Goal: Task Accomplishment & Management: Use online tool/utility

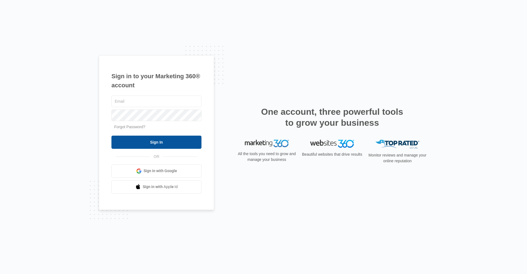
type input "[EMAIL_ADDRESS][DOMAIN_NAME]"
click at [183, 144] on input "Sign In" at bounding box center [156, 142] width 90 height 13
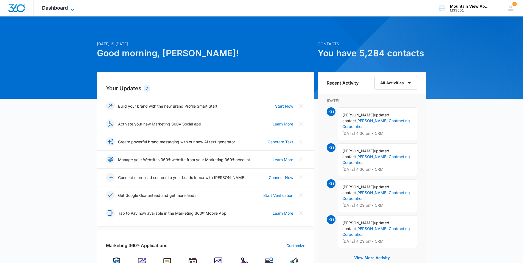
click at [66, 10] on span "Dashboard" at bounding box center [55, 8] width 26 height 6
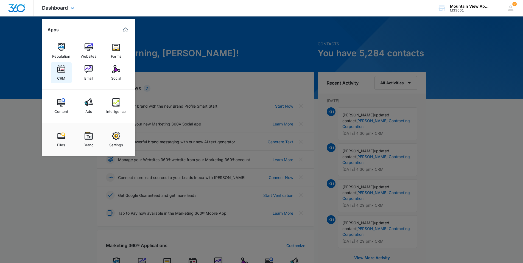
click at [71, 74] on link "CRM" at bounding box center [61, 72] width 21 height 21
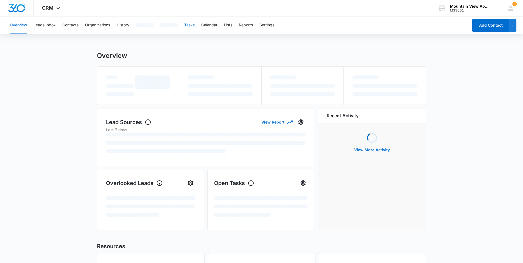
click at [194, 27] on button "Tasks" at bounding box center [189, 25] width 10 height 18
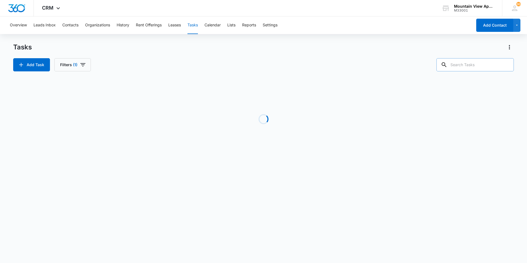
click at [476, 67] on input "text" at bounding box center [475, 64] width 77 height 13
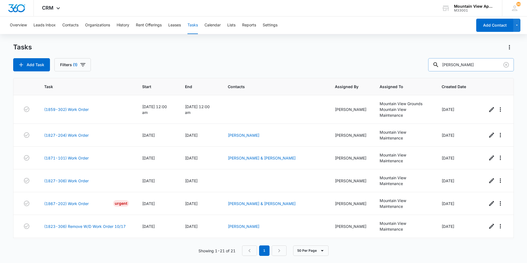
type input "grassi"
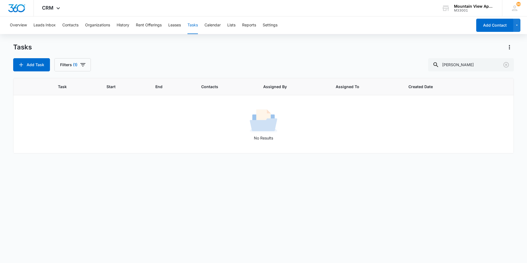
click at [80, 28] on div "Overview Leads Inbox Contacts Organizations History Rent Offerings Leases Tasks…" at bounding box center [240, 25] width 466 height 18
click at [75, 27] on button "Contacts" at bounding box center [70, 25] width 16 height 18
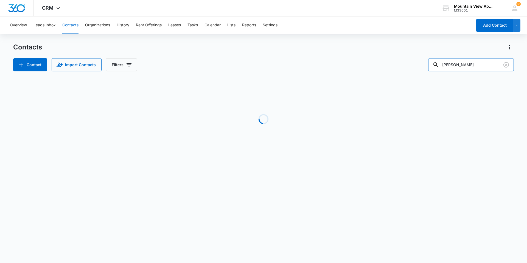
drag, startPoint x: 467, startPoint y: 67, endPoint x: 395, endPoint y: 52, distance: 74.3
click at [422, 62] on div "Contact Import Contacts Filters Hewett" at bounding box center [263, 64] width 501 height 13
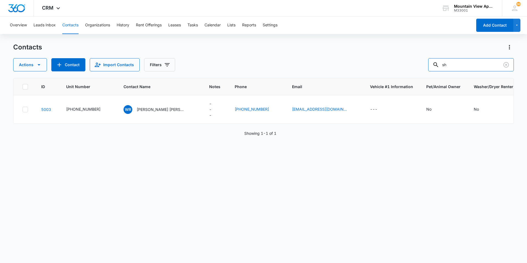
type input "s"
type input "johnson"
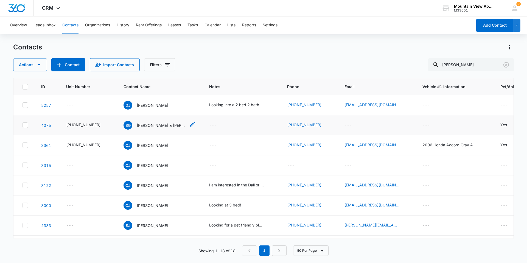
click at [159, 127] on p "Shalon Grassi & Julia Johnson" at bounding box center [161, 125] width 49 height 6
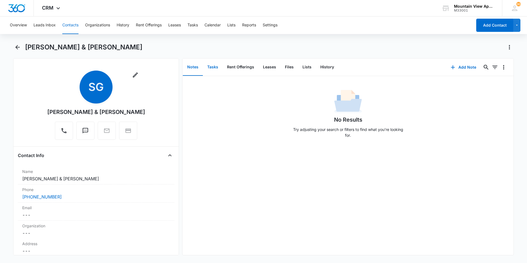
click at [219, 68] on button "Tasks" at bounding box center [213, 67] width 20 height 17
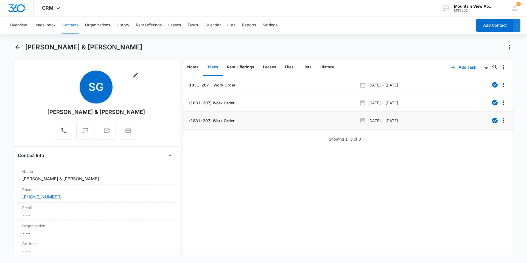
click at [215, 120] on p "(1831-207) Work Order" at bounding box center [211, 121] width 47 height 6
